Goal: Use online tool/utility: Utilize a website feature to perform a specific function

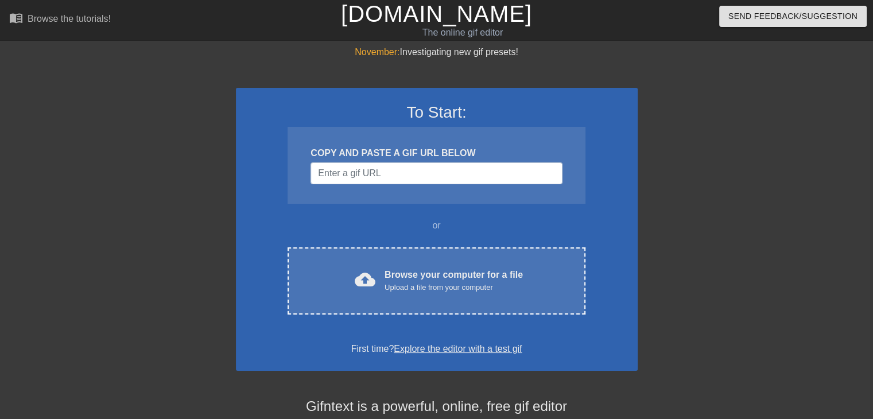
click at [393, 276] on div "Browse your computer for a file Upload a file from your computer" at bounding box center [454, 280] width 138 height 25
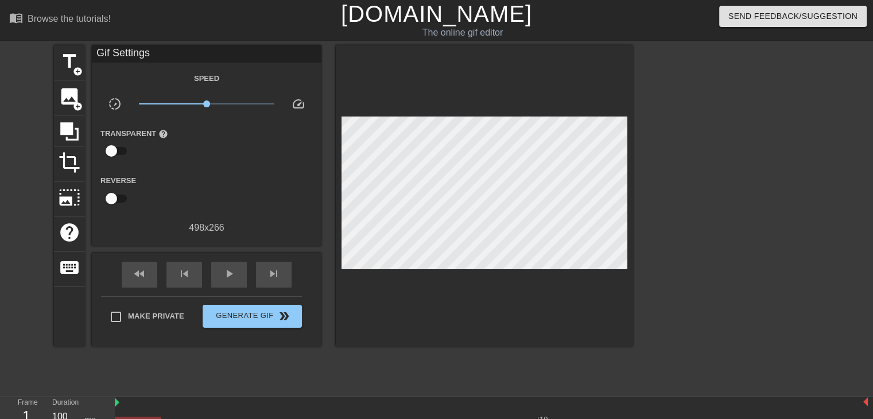
scroll to position [57, 0]
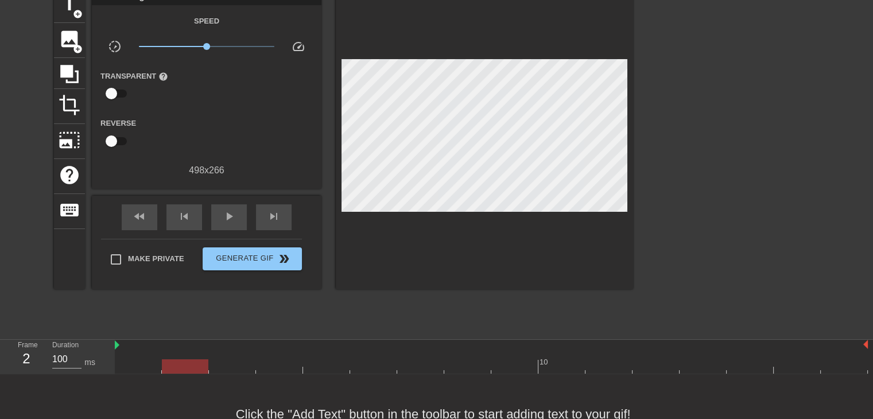
drag, startPoint x: 124, startPoint y: 365, endPoint x: 191, endPoint y: 365, distance: 66.6
click at [191, 365] on div at bounding box center [185, 366] width 47 height 14
click at [183, 370] on div at bounding box center [185, 366] width 47 height 14
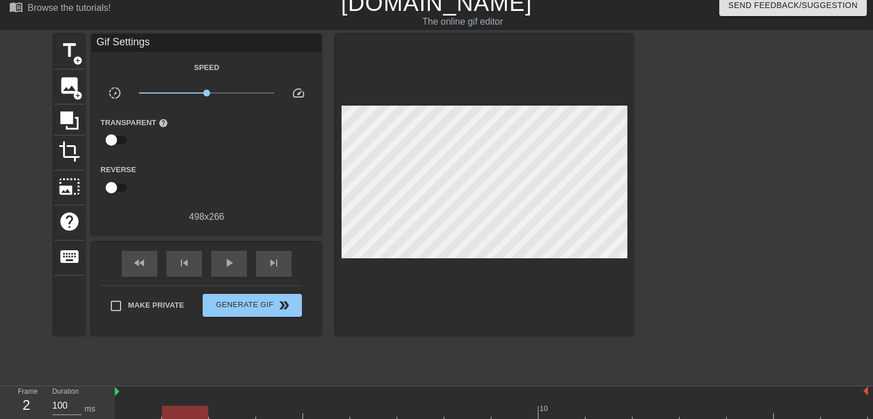
scroll to position [0, 0]
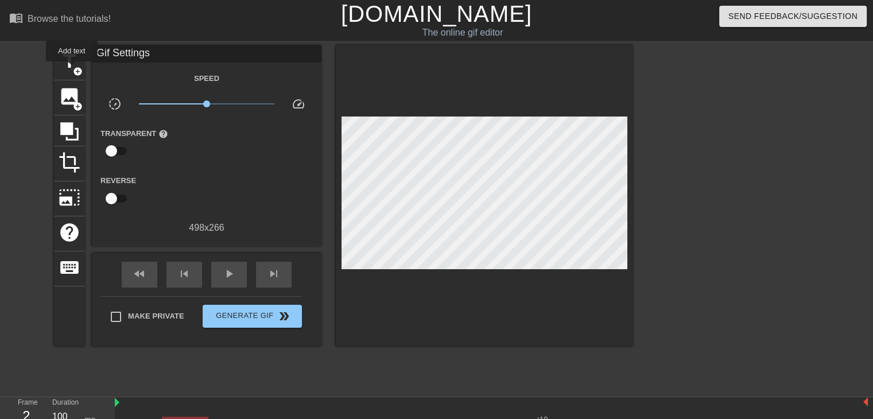
click at [72, 69] on span "title" at bounding box center [70, 62] width 22 height 22
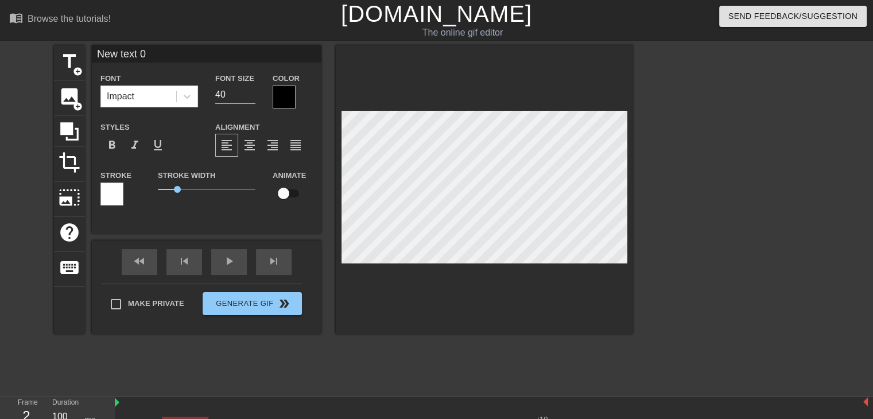
click at [187, 95] on icon at bounding box center [186, 96] width 11 height 11
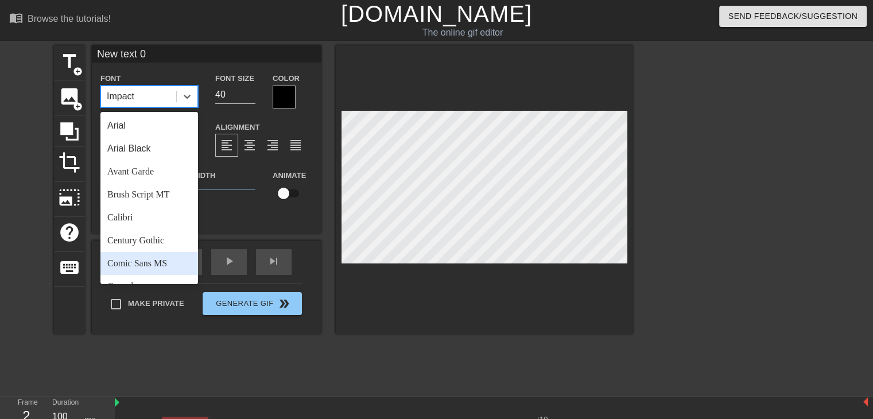
click at [139, 257] on div "Comic Sans MS" at bounding box center [149, 263] width 98 height 23
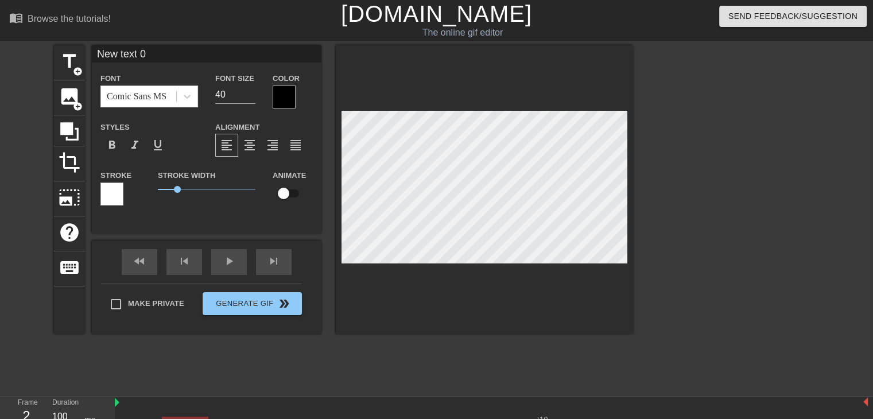
scroll to position [1, 1]
type input "New text"
type textarea "New text"
type input "New text"
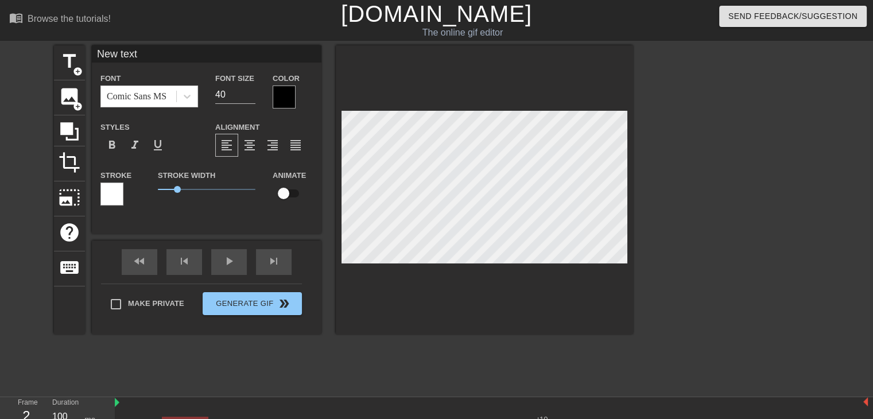
type textarea "New text"
type input "New tex"
type textarea "New tex"
type input "New te"
type textarea "New te"
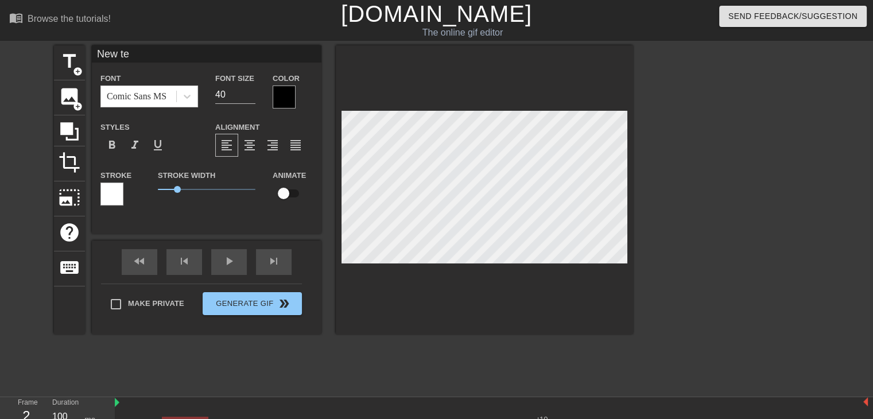
type input "New t"
type textarea "New t"
type input "New"
type textarea "New"
type input "New"
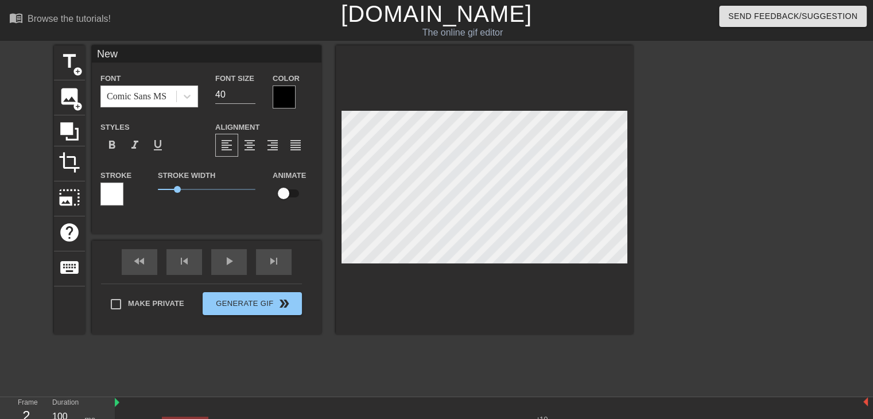
type textarea "New"
type input "Ne"
type textarea "Ne"
type input "N"
type textarea "N"
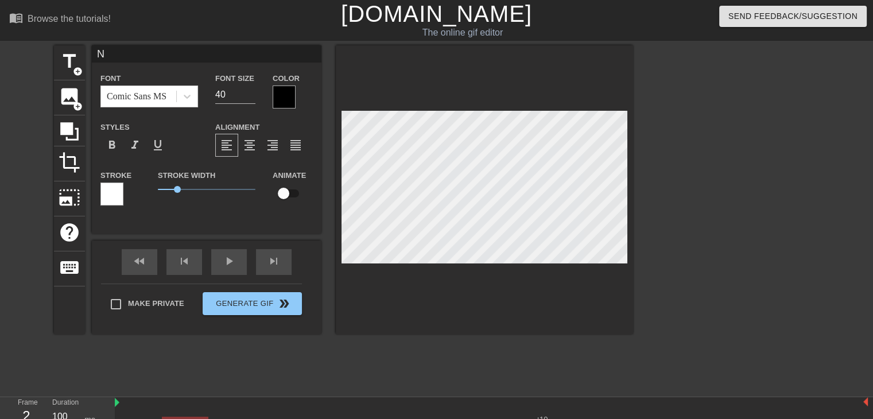
scroll to position [1, 1]
type input "K"
type textarea "K"
type input "Ki"
type textarea "Ki"
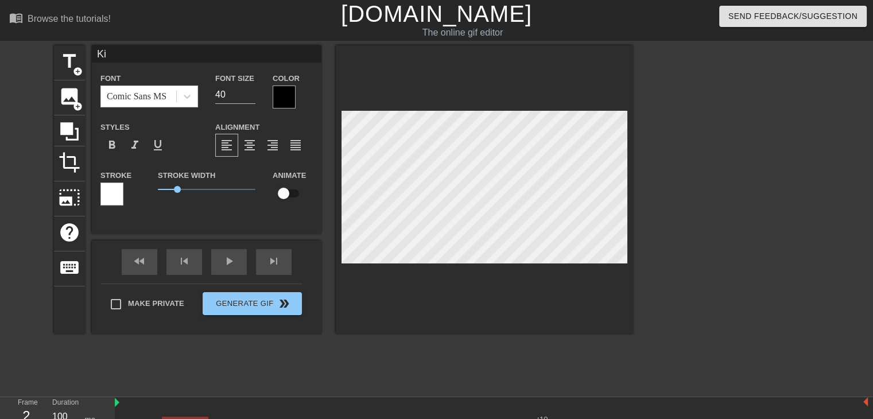
type input "Kir"
type textarea "Kir"
type input "Kirb"
type textarea "Kirb"
type input "[PERSON_NAME]"
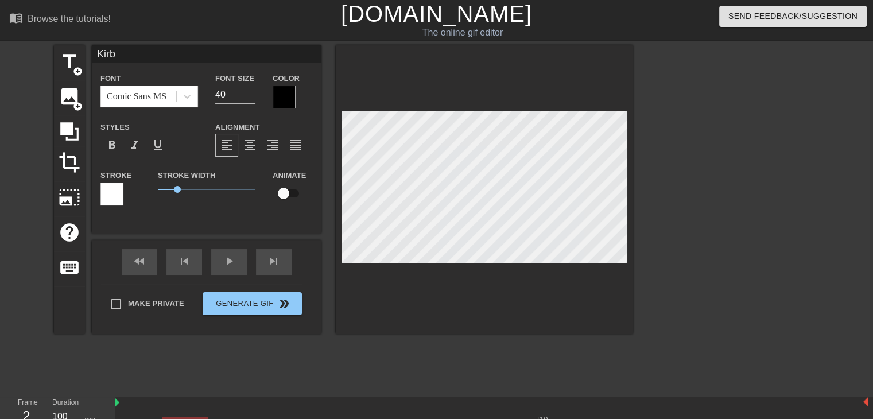
type textarea "[PERSON_NAME]"
type input "[PERSON_NAME]"
type textarea "[PERSON_NAME]"
type input "[PERSON_NAME]"
type textarea "[PERSON_NAME]"
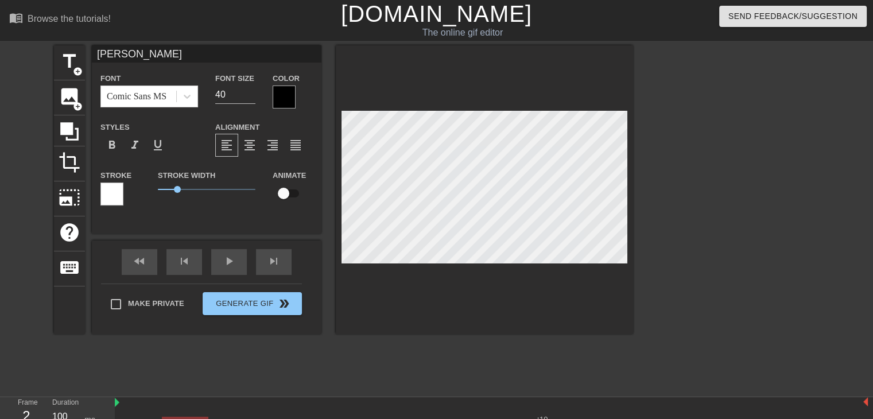
type input "[PERSON_NAME] SMa"
type textarea "[PERSON_NAME] SMa"
type input "[PERSON_NAME]"
type textarea "[PERSON_NAME]"
type input "[PERSON_NAME]"
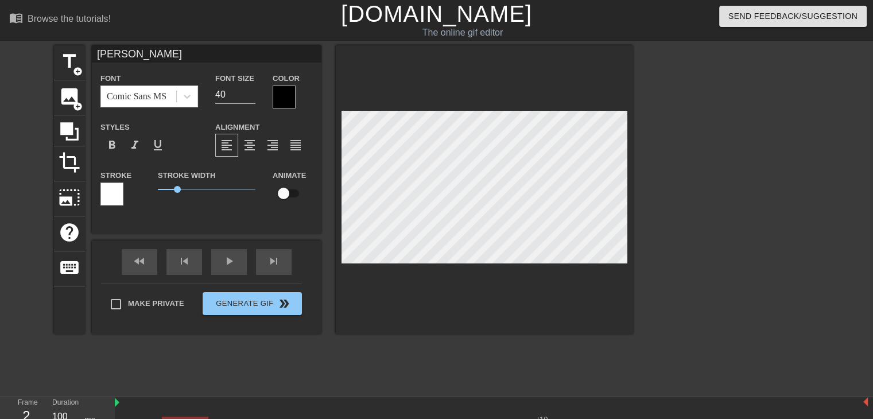
type textarea "[PERSON_NAME]"
type input "[PERSON_NAME]"
type textarea "[PERSON_NAME]"
type input "[PERSON_NAME]"
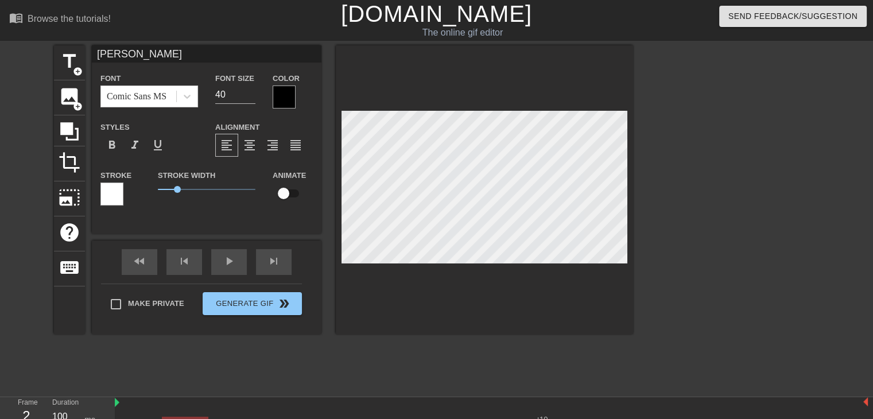
type textarea "[PERSON_NAME]"
click at [276, 102] on div at bounding box center [284, 97] width 23 height 23
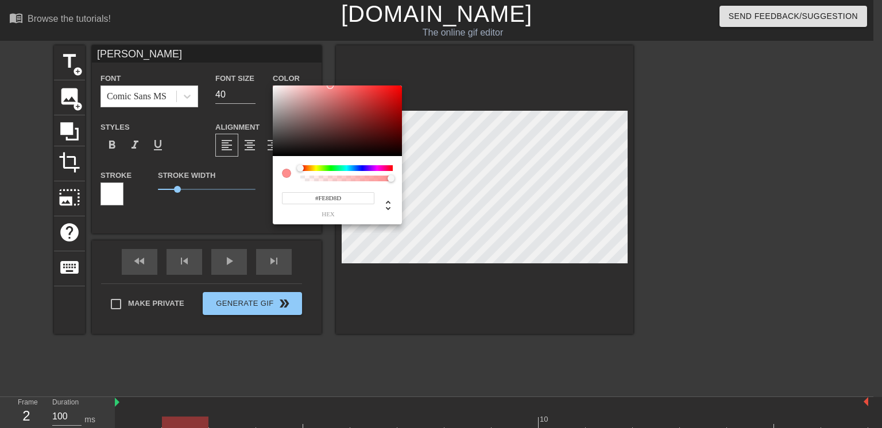
click at [273, 86] on div at bounding box center [337, 121] width 129 height 71
type input "#FAF5F5"
click at [276, 87] on div at bounding box center [337, 121] width 129 height 71
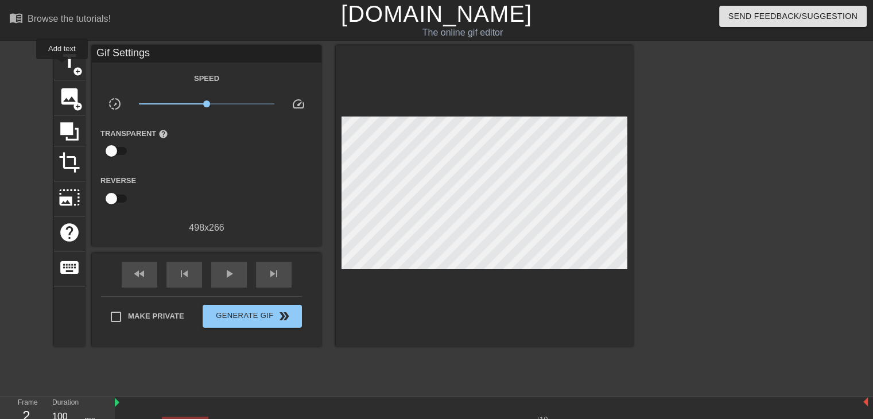
click at [62, 67] on span "title" at bounding box center [70, 62] width 22 height 22
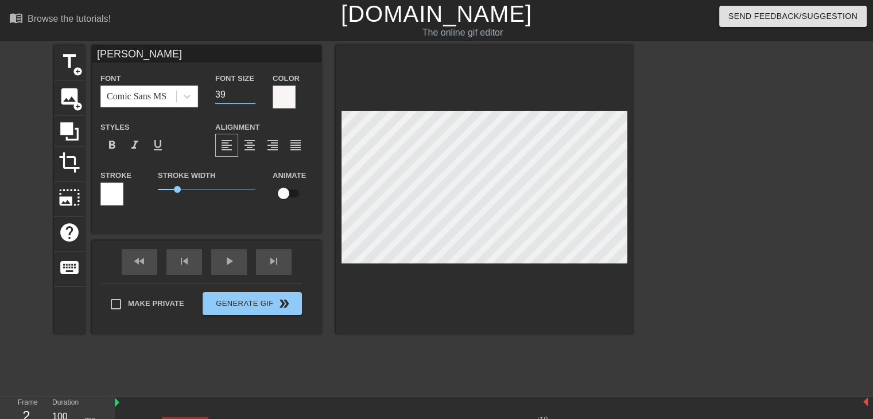
click at [252, 97] on input "39" at bounding box center [235, 95] width 40 height 18
click at [252, 97] on input "38" at bounding box center [235, 95] width 40 height 18
click at [252, 97] on input "37" at bounding box center [235, 95] width 40 height 18
click at [252, 97] on input "36" at bounding box center [235, 95] width 40 height 18
click at [252, 97] on input "35" at bounding box center [235, 95] width 40 height 18
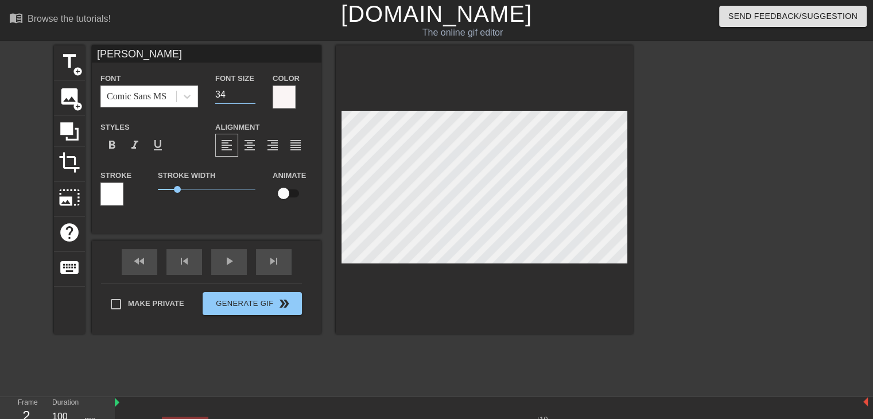
click at [252, 97] on input "34" at bounding box center [235, 95] width 40 height 18
click at [252, 97] on input "33" at bounding box center [235, 95] width 40 height 18
click at [252, 97] on input "32" at bounding box center [235, 95] width 40 height 18
click at [252, 97] on input "31" at bounding box center [235, 95] width 40 height 18
click at [252, 97] on input "30" at bounding box center [235, 95] width 40 height 18
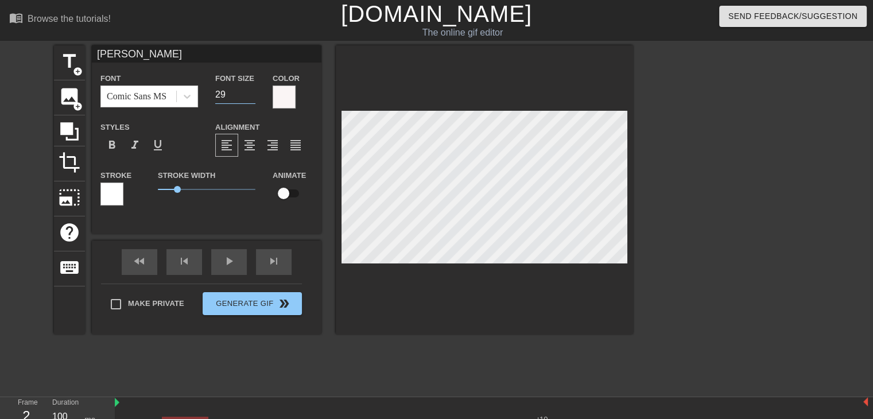
click at [252, 97] on input "29" at bounding box center [235, 95] width 40 height 18
click at [252, 97] on input "28" at bounding box center [235, 95] width 40 height 18
type input "27"
click at [252, 97] on input "27" at bounding box center [235, 95] width 40 height 18
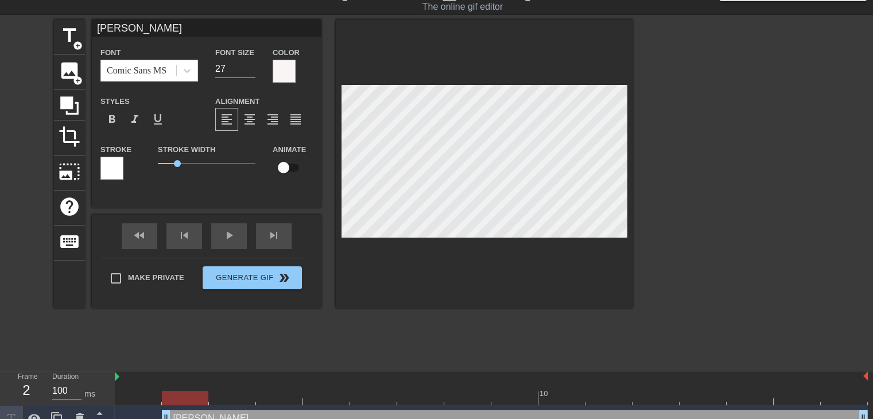
scroll to position [40, 0]
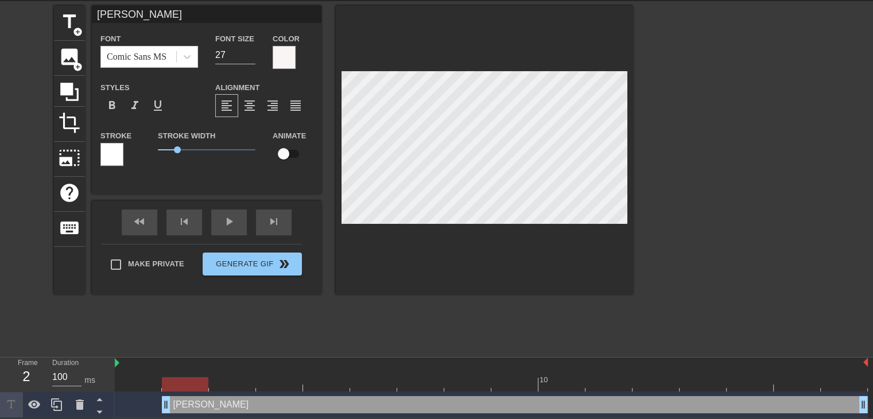
drag, startPoint x: 207, startPoint y: 384, endPoint x: 198, endPoint y: 385, distance: 8.6
click at [198, 385] on div at bounding box center [185, 384] width 47 height 14
drag, startPoint x: 192, startPoint y: 382, endPoint x: 317, endPoint y: 382, distance: 124.6
click at [317, 382] on div at bounding box center [326, 384] width 47 height 14
drag, startPoint x: 303, startPoint y: 381, endPoint x: 344, endPoint y: 386, distance: 41.7
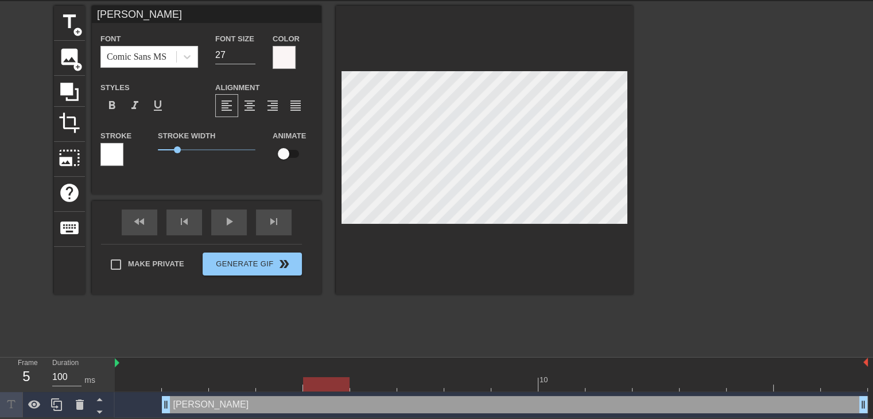
click at [344, 386] on div at bounding box center [326, 384] width 47 height 14
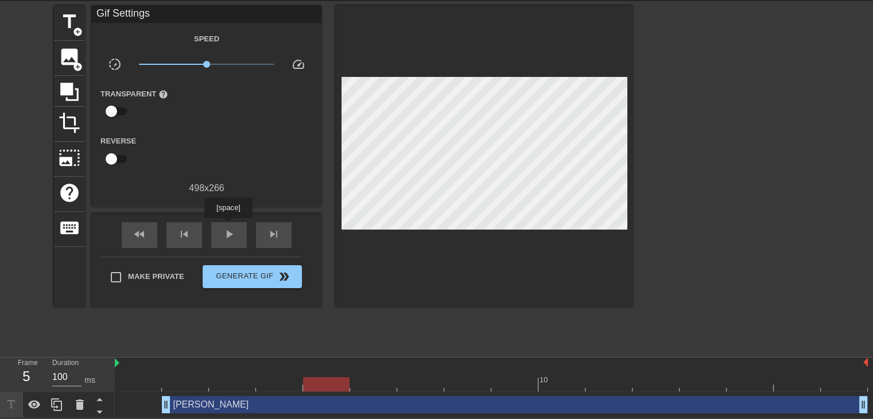
click at [228, 227] on span "play_arrow" at bounding box center [229, 234] width 14 height 14
click at [227, 237] on span "pause" at bounding box center [229, 234] width 14 height 14
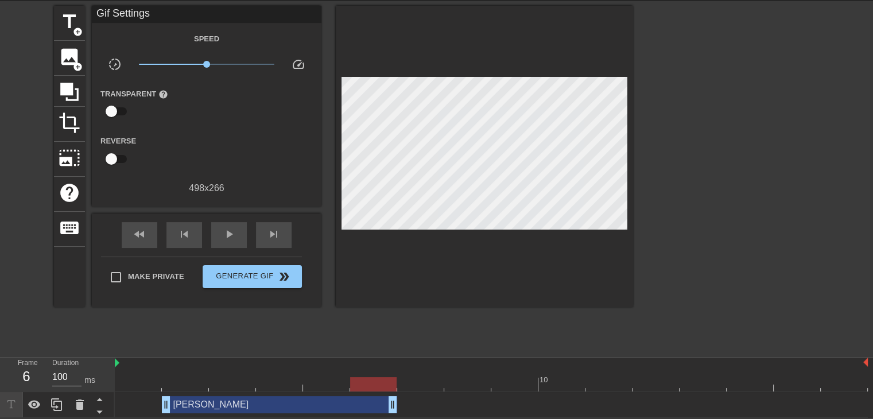
drag, startPoint x: 863, startPoint y: 405, endPoint x: 381, endPoint y: 415, distance: 481.8
click at [381, 415] on div "[PERSON_NAME] drag_handle drag_handle" at bounding box center [491, 405] width 753 height 26
click at [238, 238] on div "play_arrow" at bounding box center [229, 235] width 36 height 26
drag, startPoint x: 392, startPoint y: 401, endPoint x: 373, endPoint y: 402, distance: 19.0
click at [212, 239] on div "pause" at bounding box center [229, 235] width 36 height 26
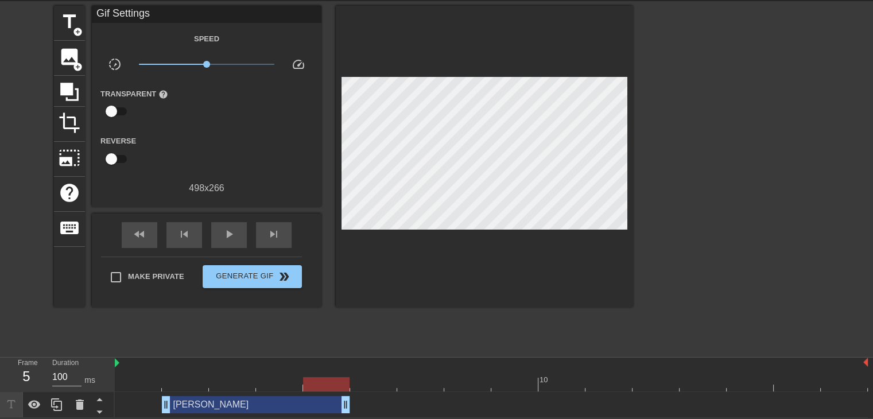
drag, startPoint x: 391, startPoint y: 405, endPoint x: 361, endPoint y: 404, distance: 29.9
click at [361, 404] on div "[PERSON_NAME] drag_handle drag_handle" at bounding box center [491, 404] width 753 height 17
click at [227, 235] on span "play_arrow" at bounding box center [229, 234] width 14 height 14
click at [227, 235] on span "pause" at bounding box center [229, 234] width 14 height 14
click at [71, 37] on div "title add_circle" at bounding box center [69, 23] width 31 height 35
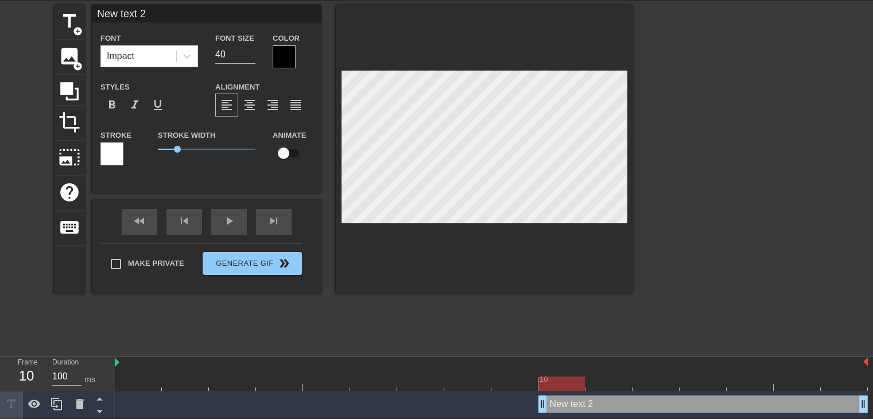
scroll to position [1, 1]
click at [186, 53] on icon at bounding box center [186, 56] width 11 height 11
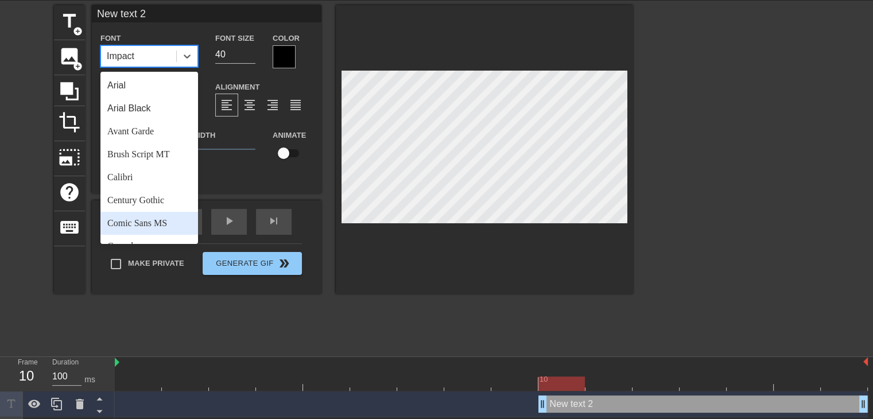
click at [146, 216] on div "Comic Sans MS" at bounding box center [149, 223] width 98 height 23
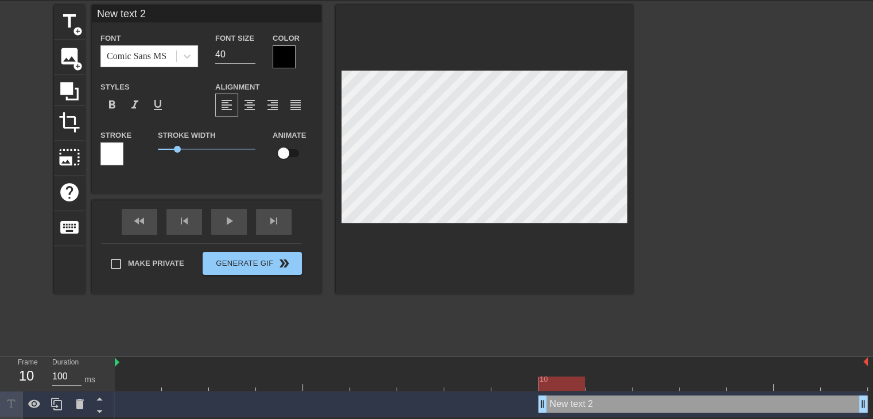
scroll to position [1, 3]
type input "New text"
type textarea "New text"
type input "New text"
type textarea "New text"
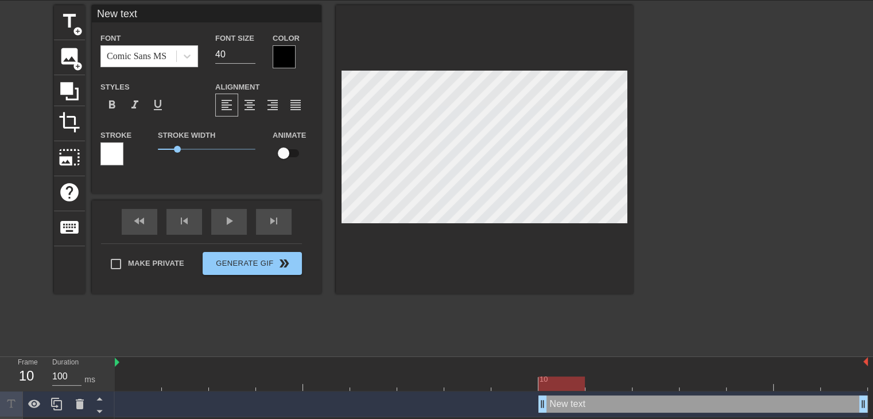
type input "New tex"
type textarea "New tex"
type input "New te"
type textarea "New te"
type input "New t"
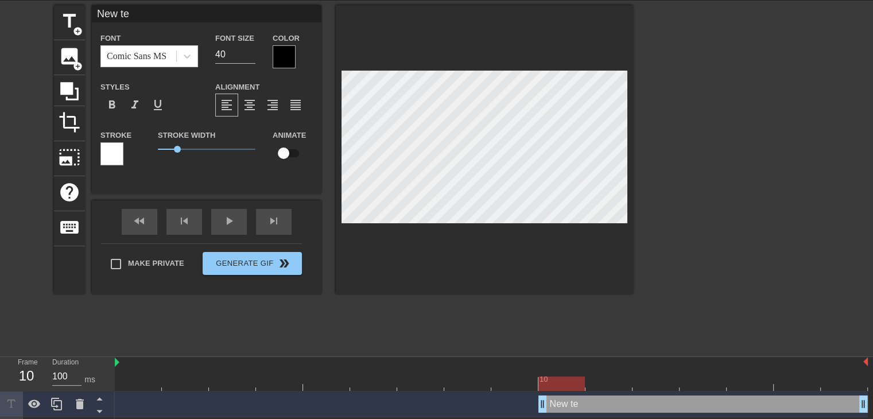
type textarea "New t"
type input "New"
type textarea "New"
type input "New"
type textarea "New"
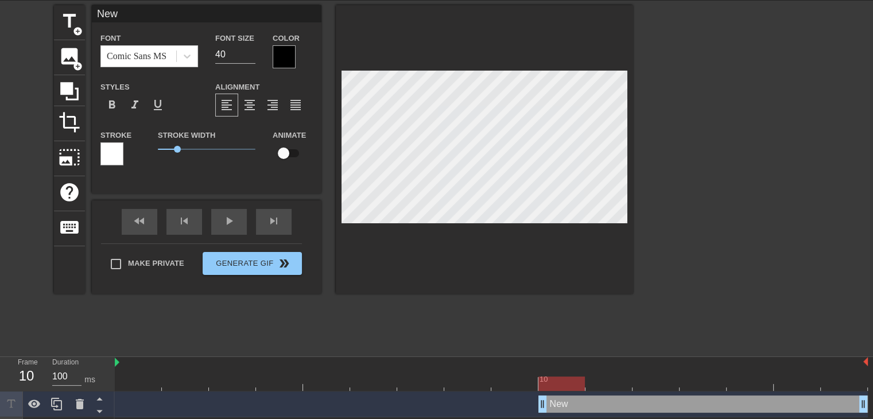
type input "Ne"
type textarea "Ne"
type input "N"
type textarea "N"
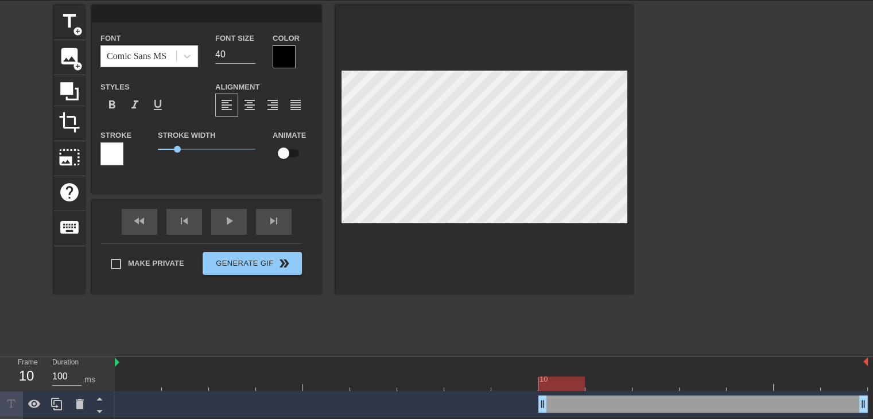
type input "H"
type textarea "H"
type input "Hu"
type textarea "Hu"
type input "Hug"
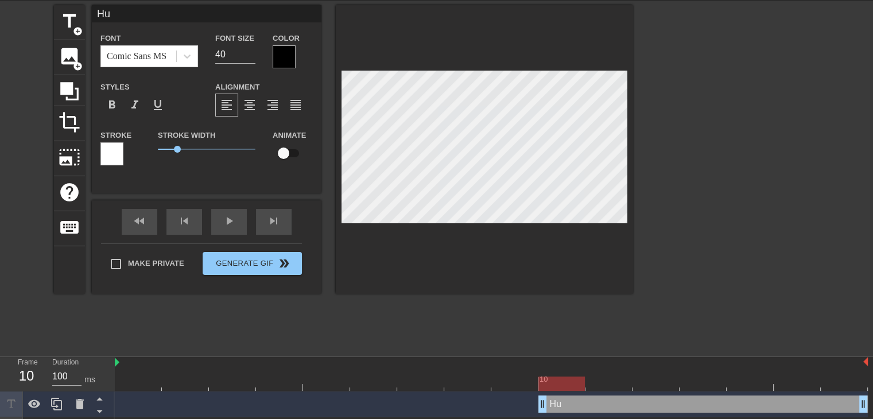
type textarea "Hug"
type input "[PERSON_NAME]"
type textarea "[PERSON_NAME]"
type input "[PERSON_NAME]"
type textarea "[PERSON_NAME]"
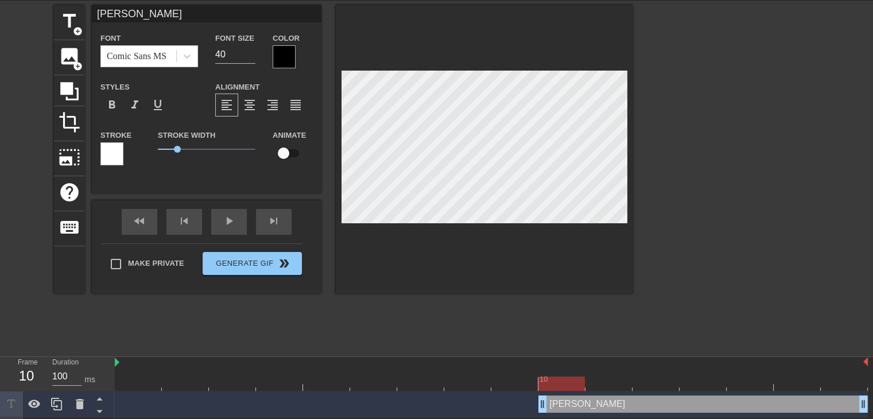
type input "[PERSON_NAME]"
type textarea "[PERSON_NAME]"
type input "[PERSON_NAME]"
type textarea "[PERSON_NAME]"
type input "[PERSON_NAME]"
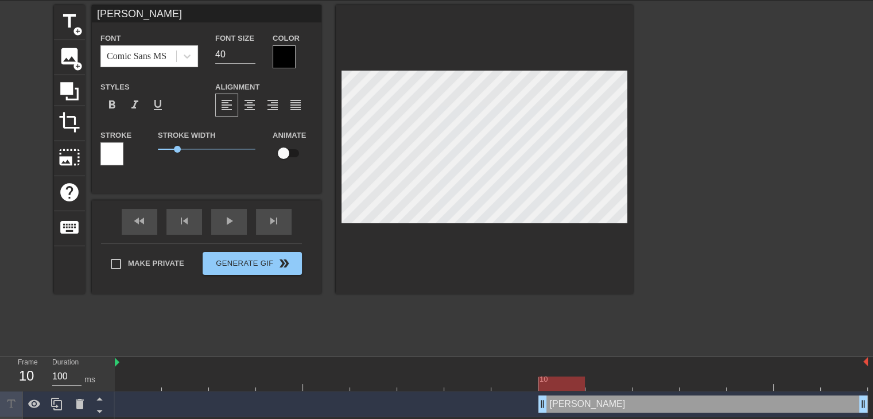
type textarea "[PERSON_NAME]"
type input "[PERSON_NAME]"
type textarea "[PERSON_NAME]"
type input "[PERSON_NAME]"
type textarea "[PERSON_NAME]"
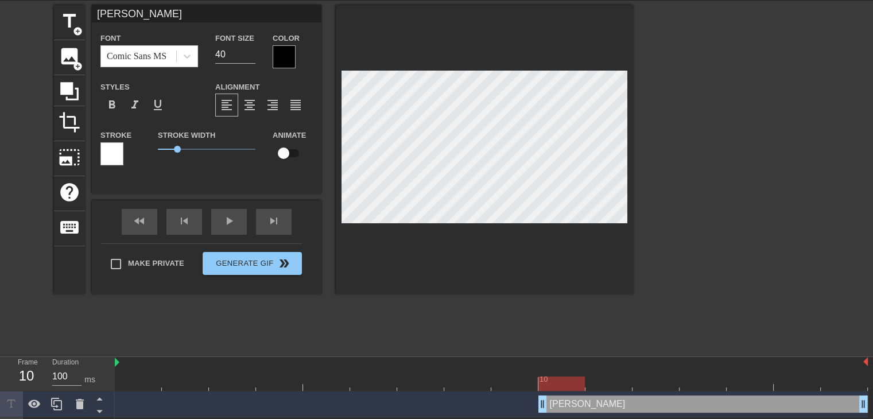
scroll to position [1, 3]
type input "[PERSON_NAME]"
type textarea "[PERSON_NAME]"
click at [253, 57] on input "39" at bounding box center [235, 54] width 40 height 18
type input "28"
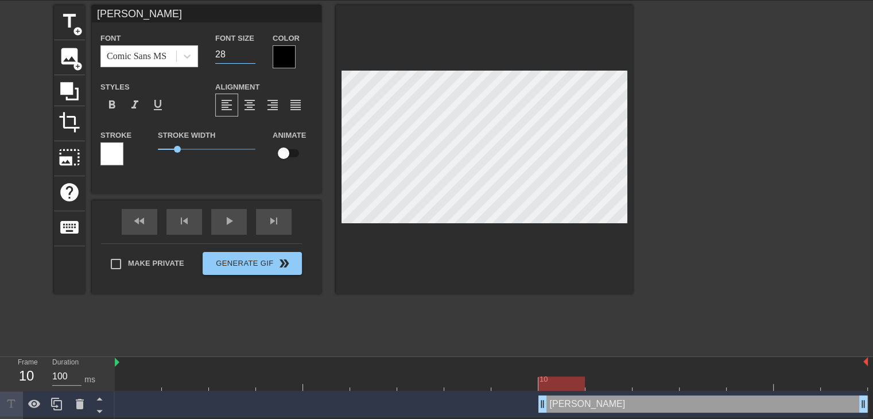
click at [253, 57] on input "28" at bounding box center [235, 54] width 40 height 18
drag, startPoint x: 863, startPoint y: 404, endPoint x: 835, endPoint y: 406, distance: 28.2
click at [835, 406] on div "[PERSON_NAME] drag_handle drag_handle" at bounding box center [491, 404] width 753 height 17
click at [273, 56] on div at bounding box center [284, 56] width 23 height 23
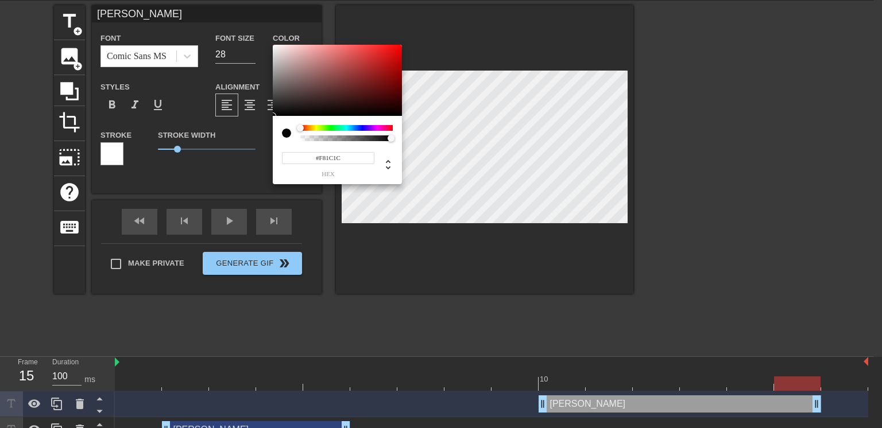
click at [274, 47] on div at bounding box center [337, 80] width 129 height 71
click at [274, 46] on div at bounding box center [337, 80] width 129 height 71
click at [274, 48] on div at bounding box center [337, 80] width 129 height 71
type input "#F6F1F1"
click at [276, 47] on div at bounding box center [337, 80] width 129 height 71
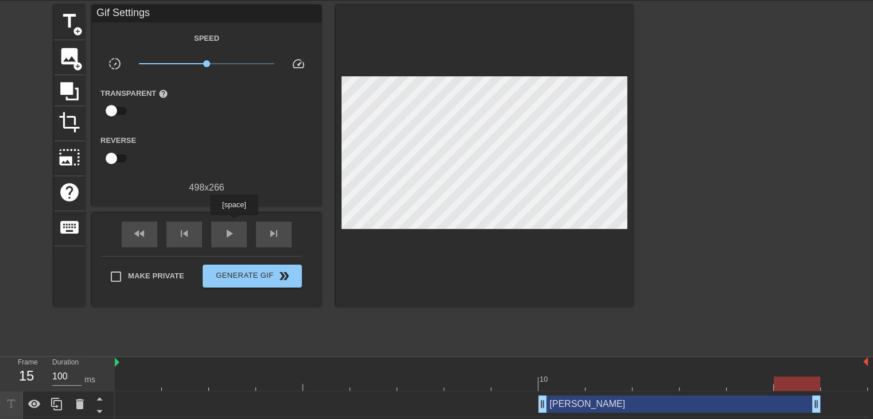
click at [233, 223] on div "play_arrow" at bounding box center [229, 235] width 36 height 26
click at [233, 223] on div "pause" at bounding box center [229, 235] width 36 height 26
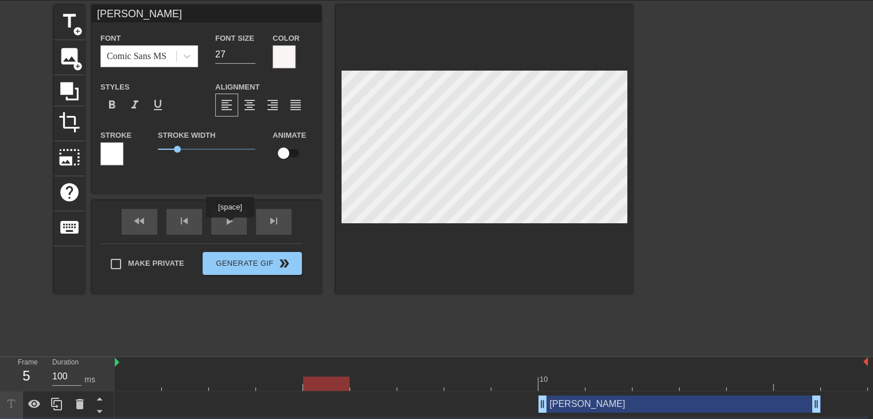
click at [230, 226] on span "play_arrow" at bounding box center [229, 221] width 14 height 14
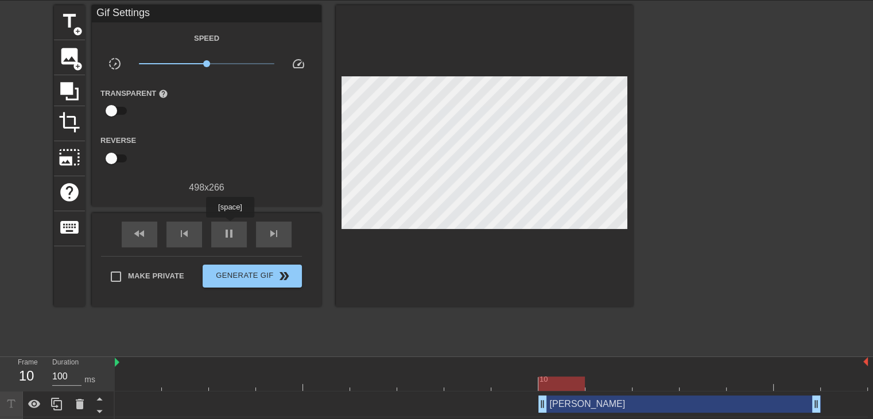
click at [230, 227] on span "pause" at bounding box center [229, 234] width 14 height 14
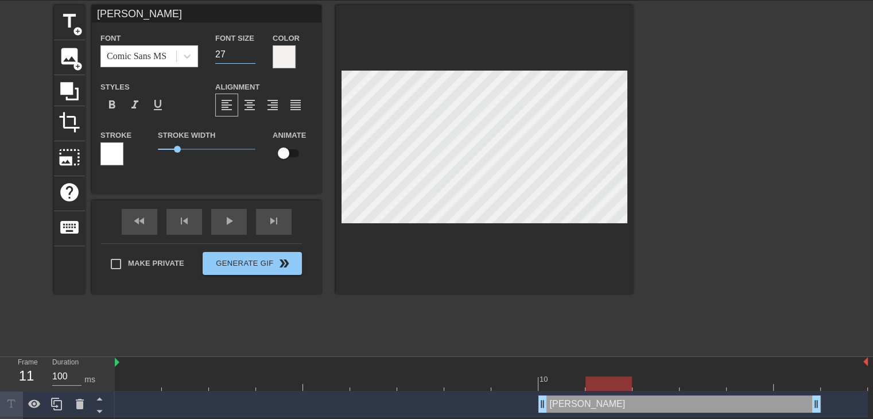
type input "27"
click at [250, 56] on input "27" at bounding box center [235, 54] width 40 height 18
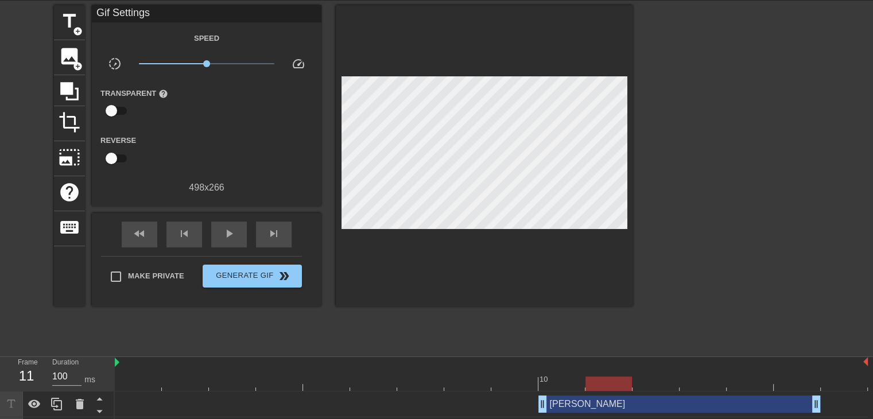
click at [367, 307] on div "title add_circle image add_circle crop photo_size_select_large help keyboard Gi…" at bounding box center [343, 177] width 579 height 344
click at [218, 234] on div "play_arrow" at bounding box center [229, 235] width 36 height 26
click at [220, 233] on div "pause" at bounding box center [229, 235] width 36 height 26
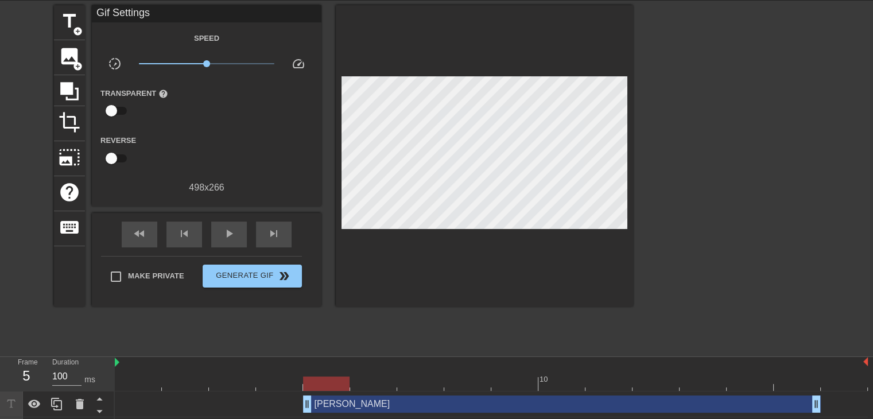
drag, startPoint x: 544, startPoint y: 405, endPoint x: 322, endPoint y: 402, distance: 222.2
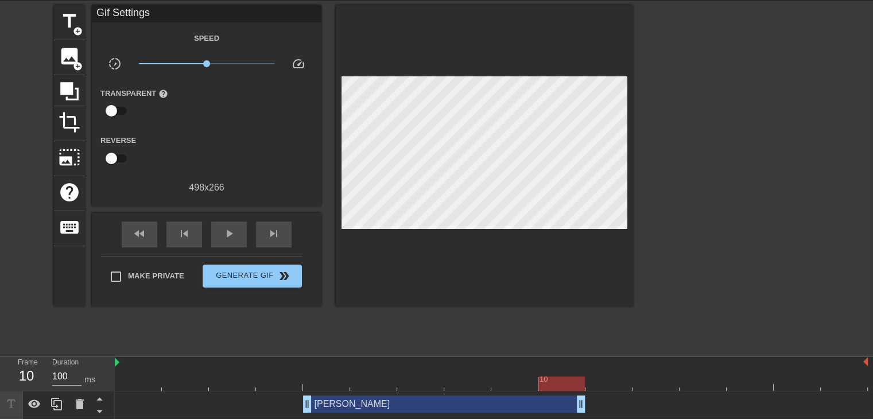
drag, startPoint x: 814, startPoint y: 404, endPoint x: 589, endPoint y: 406, distance: 225.1
click at [589, 406] on div "[PERSON_NAME] drag_handle drag_handle" at bounding box center [491, 404] width 753 height 17
click at [234, 242] on div "play_arrow" at bounding box center [229, 235] width 36 height 26
drag, startPoint x: 308, startPoint y: 402, endPoint x: 340, endPoint y: 403, distance: 32.2
click at [340, 403] on div "[PERSON_NAME] drag_handle drag_handle" at bounding box center [491, 404] width 753 height 17
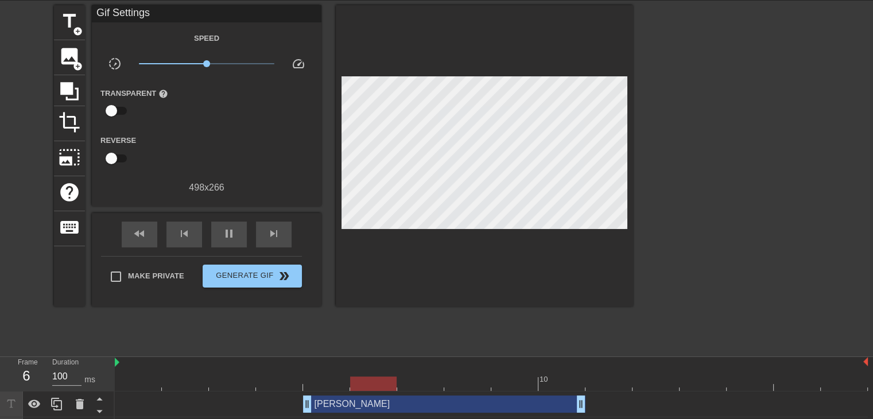
drag, startPoint x: 355, startPoint y: 406, endPoint x: 311, endPoint y: 406, distance: 44.2
click at [228, 231] on span "pause" at bounding box center [229, 234] width 14 height 14
click at [266, 233] on div "skip_next" at bounding box center [274, 235] width 36 height 26
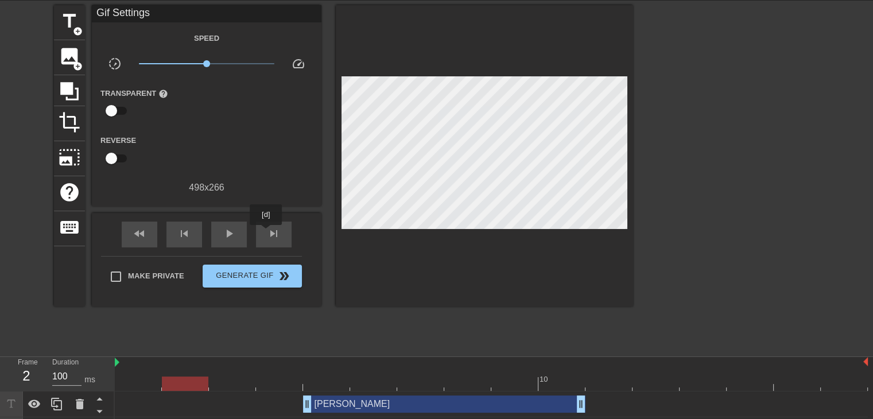
click at [266, 233] on div "skip_next" at bounding box center [274, 235] width 36 height 26
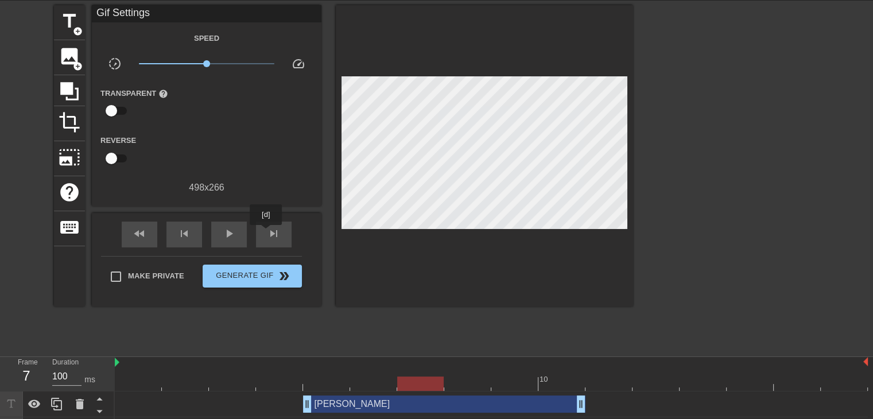
click at [266, 233] on div "skip_next" at bounding box center [274, 235] width 36 height 26
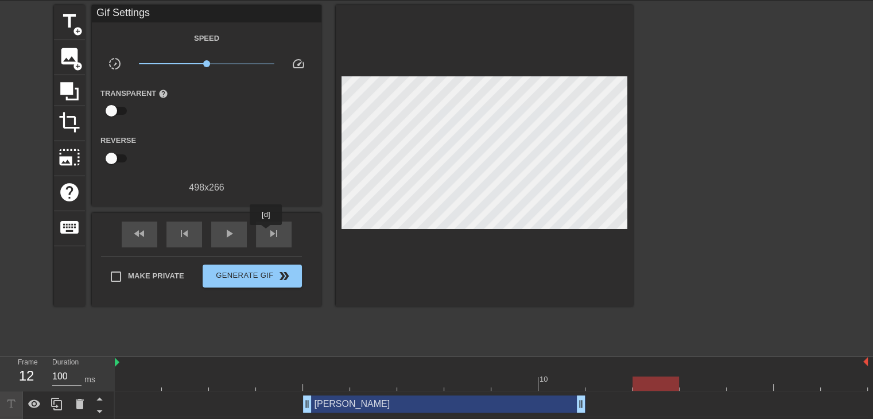
click at [266, 233] on div "skip_next" at bounding box center [274, 235] width 36 height 26
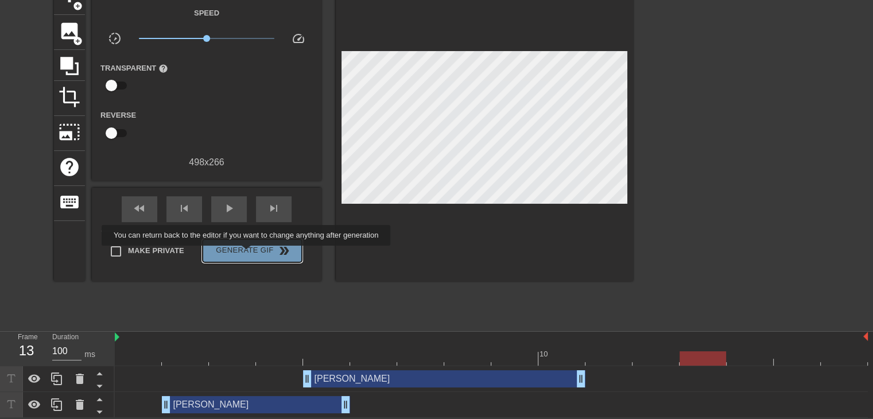
click at [247, 254] on span "Generate Gif double_arrow" at bounding box center [252, 251] width 90 height 14
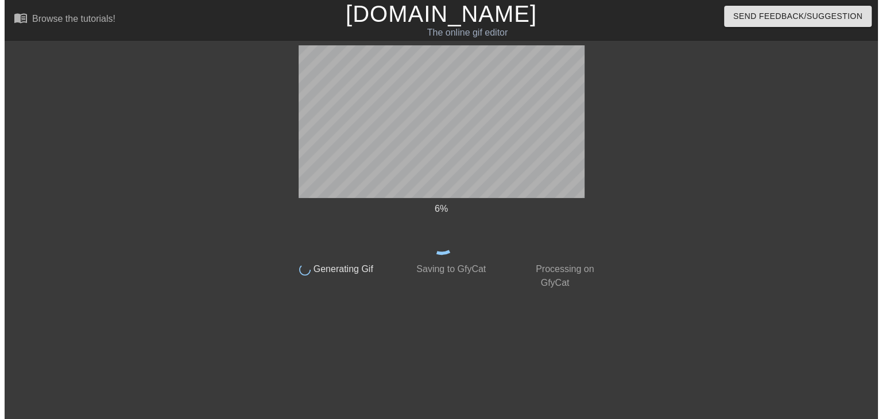
scroll to position [0, 0]
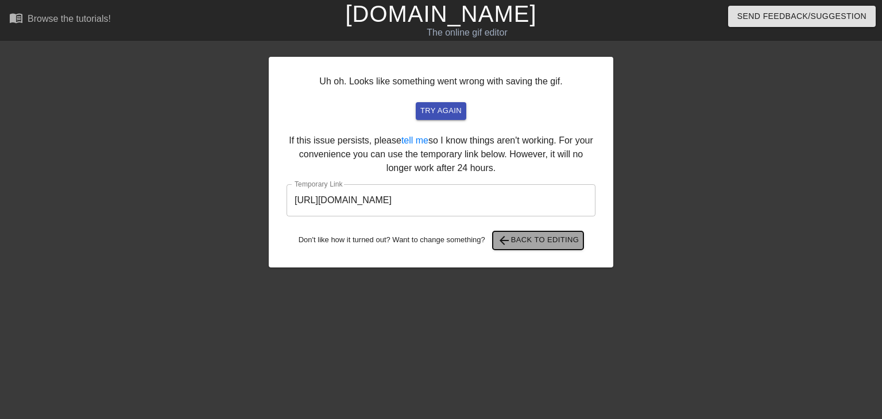
click at [572, 237] on span "arrow_back Back to Editing" at bounding box center [538, 241] width 82 height 14
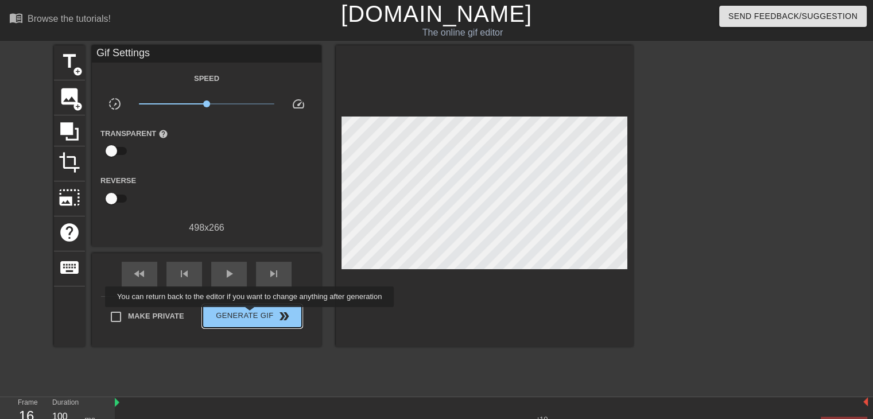
click at [249, 316] on span "Generate Gif double_arrow" at bounding box center [252, 316] width 90 height 14
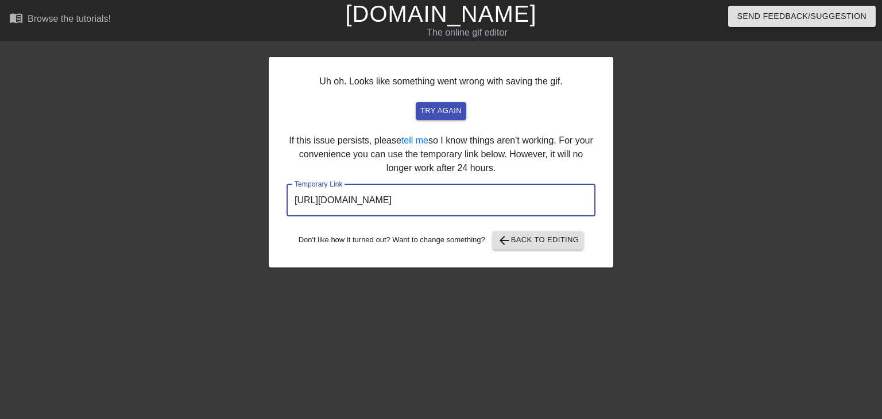
click at [494, 200] on input "[URL][DOMAIN_NAME]" at bounding box center [440, 200] width 309 height 32
drag, startPoint x: 537, startPoint y: 198, endPoint x: 294, endPoint y: 195, distance: 243.4
click at [294, 195] on input "[URL][DOMAIN_NAME]" at bounding box center [440, 200] width 309 height 32
